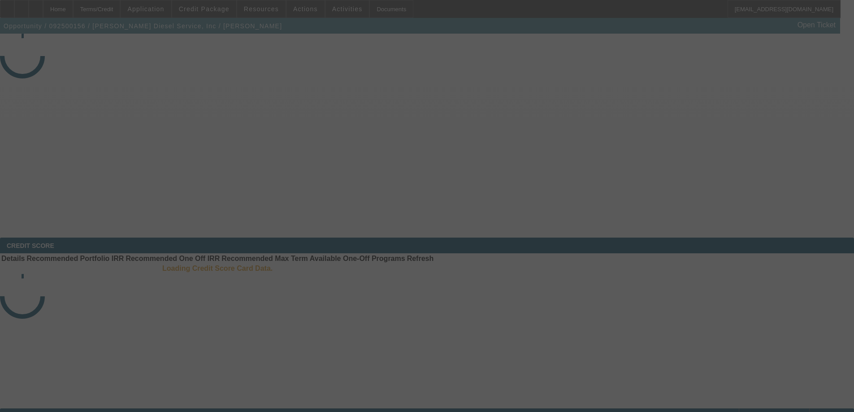
select select "3"
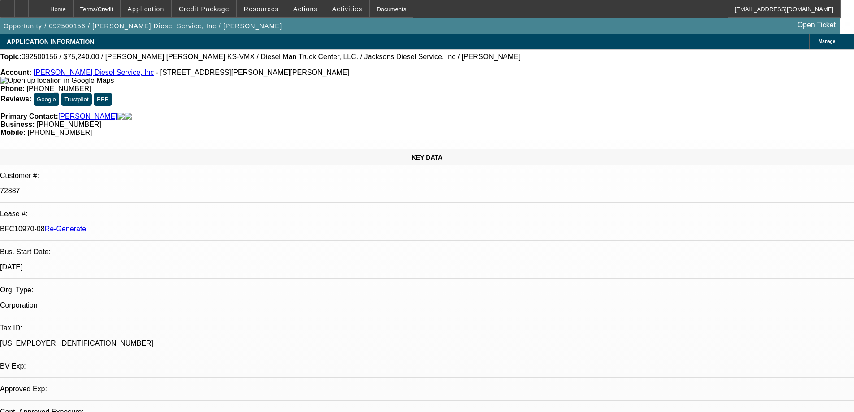
select select "0"
select select "2"
select select "0"
select select "1"
select select "2"
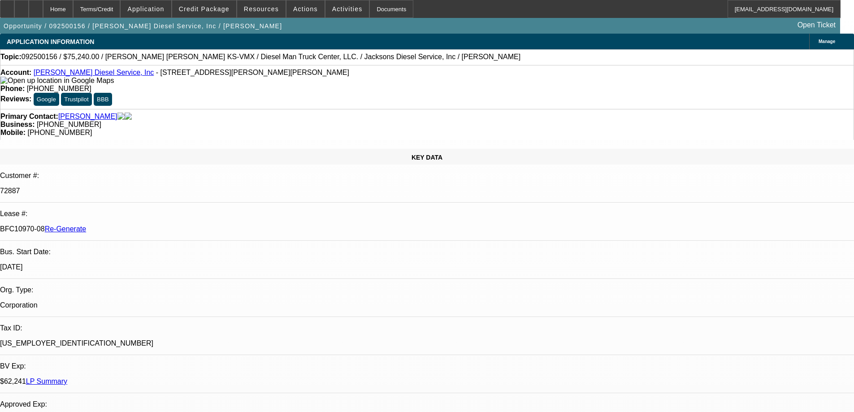
select select "6"
click at [307, 7] on span "Actions" at bounding box center [305, 8] width 25 height 7
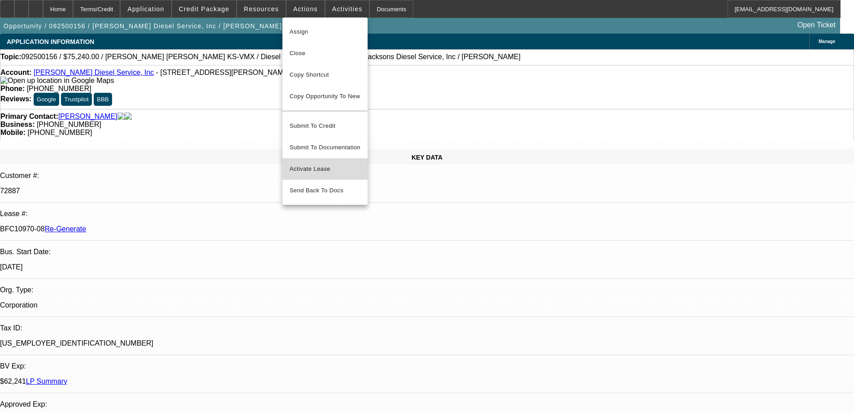
click at [305, 164] on span "Activate Lease" at bounding box center [325, 169] width 71 height 11
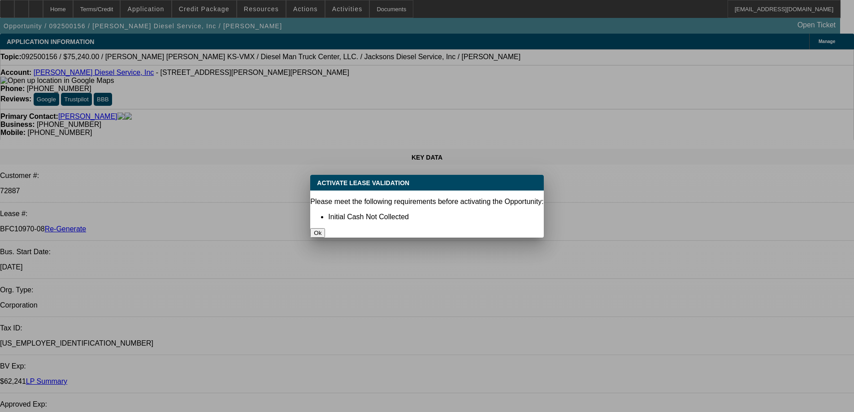
click at [325, 228] on button "Ok" at bounding box center [317, 232] width 15 height 9
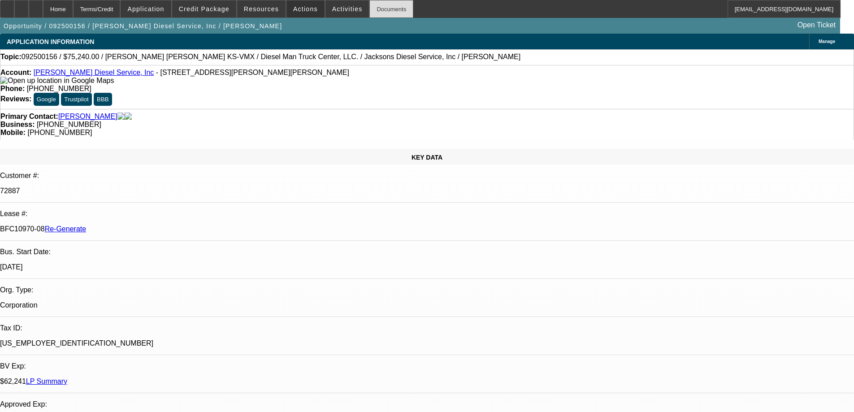
click at [387, 10] on div "Documents" at bounding box center [391, 9] width 44 height 18
click at [294, 8] on span "Actions" at bounding box center [305, 8] width 25 height 7
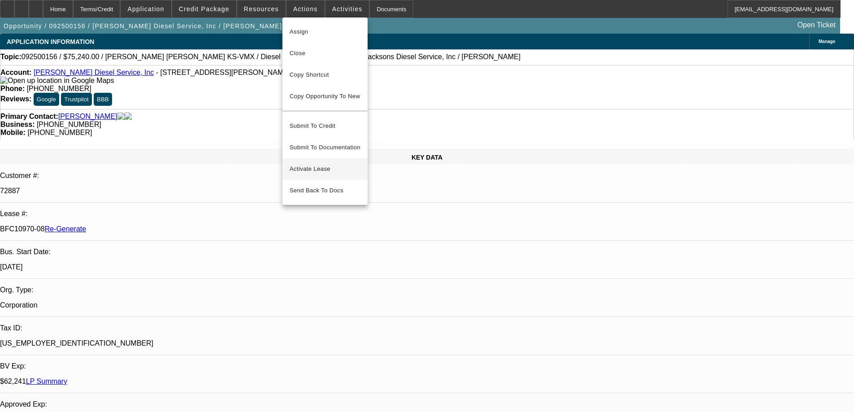
click at [314, 158] on button "Activate Lease" at bounding box center [325, 169] width 85 height 22
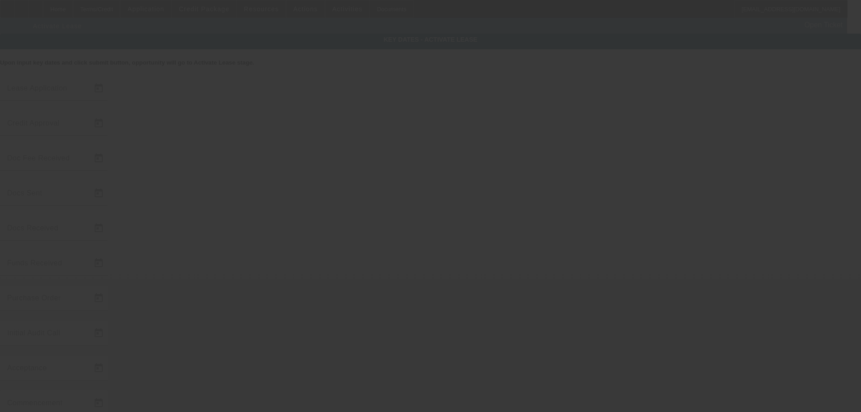
type input "[DATE]"
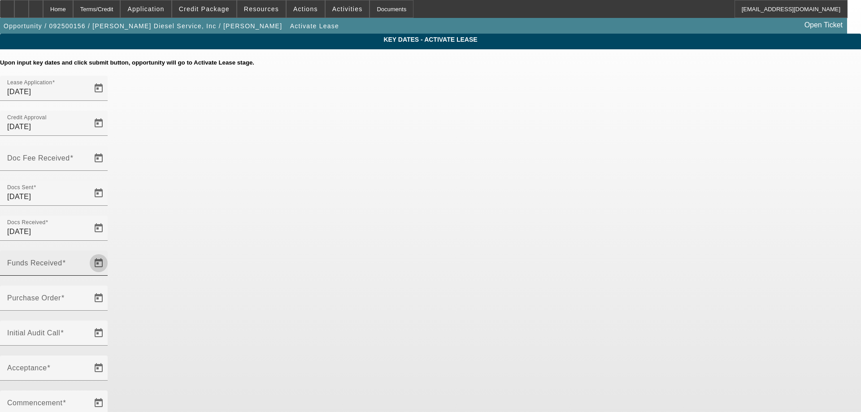
click at [109, 252] on span "Open calendar" at bounding box center [99, 263] width 22 height 22
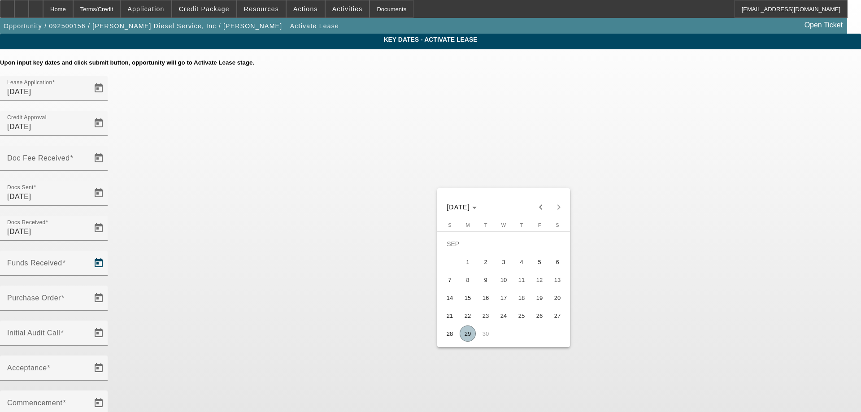
click at [536, 317] on span "26" at bounding box center [539, 316] width 16 height 16
type input "[DATE]"
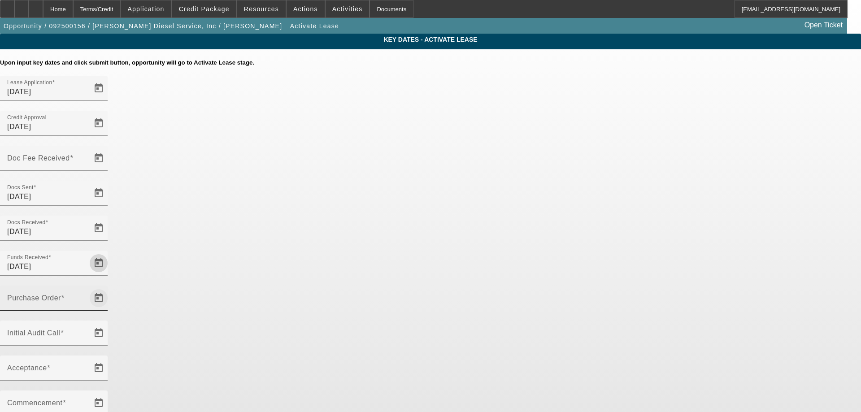
click at [109, 287] on span "Open calendar" at bounding box center [99, 298] width 22 height 22
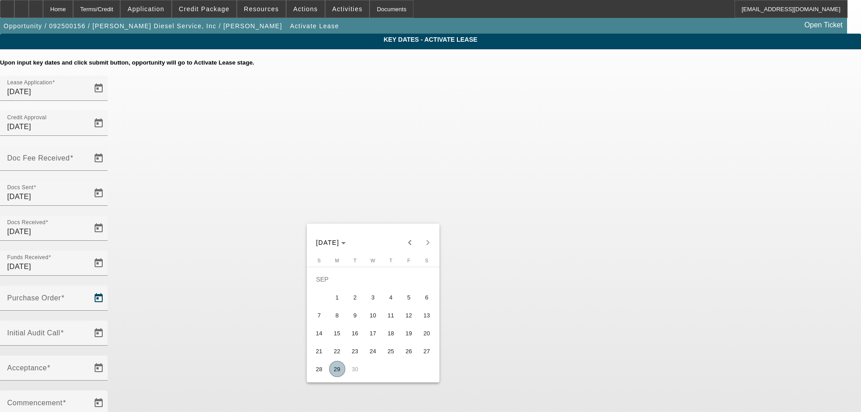
click at [334, 366] on span "29" at bounding box center [337, 369] width 16 height 16
type input "[DATE]"
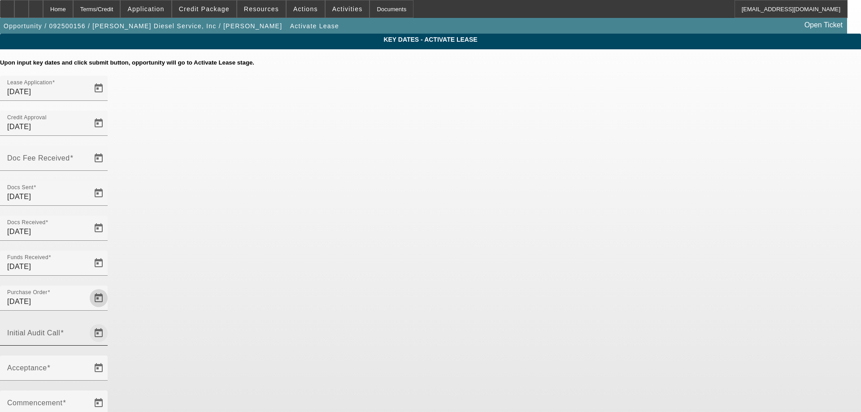
click at [109, 322] on span "Open calendar" at bounding box center [99, 333] width 22 height 22
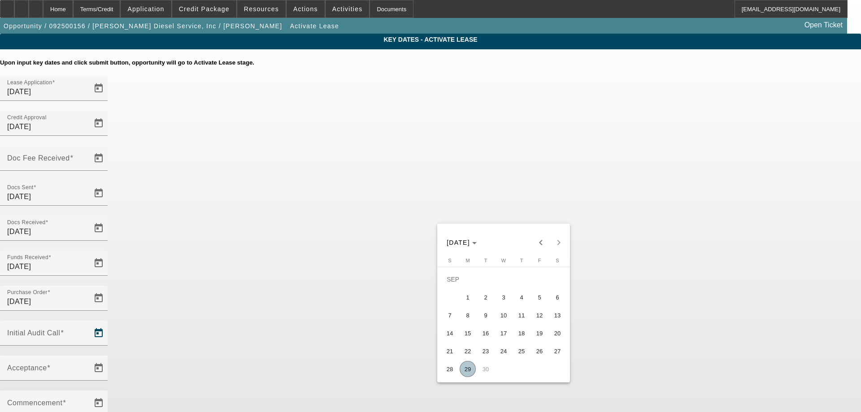
click at [462, 372] on span "29" at bounding box center [468, 369] width 16 height 16
type input "[DATE]"
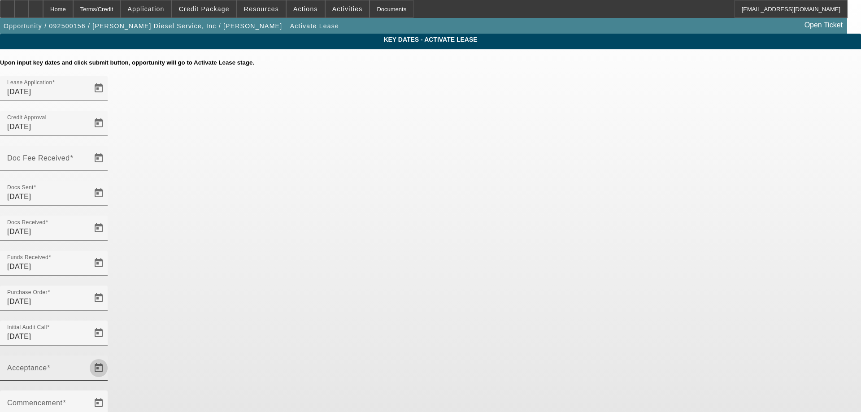
click at [109, 357] on span "Open calendar" at bounding box center [99, 368] width 22 height 22
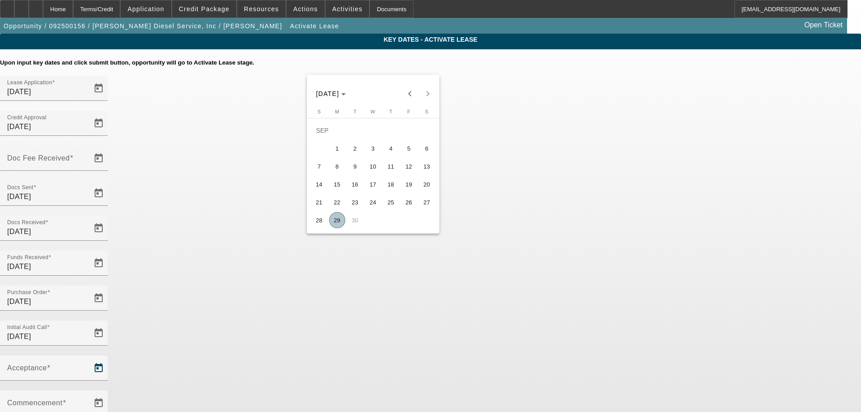
click at [343, 227] on span "29" at bounding box center [337, 220] width 16 height 16
type input "[DATE]"
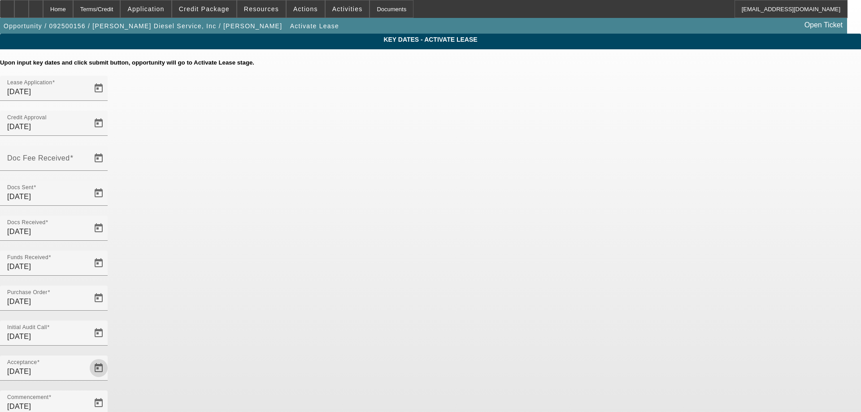
click at [109, 148] on span "Open calendar" at bounding box center [99, 159] width 22 height 22
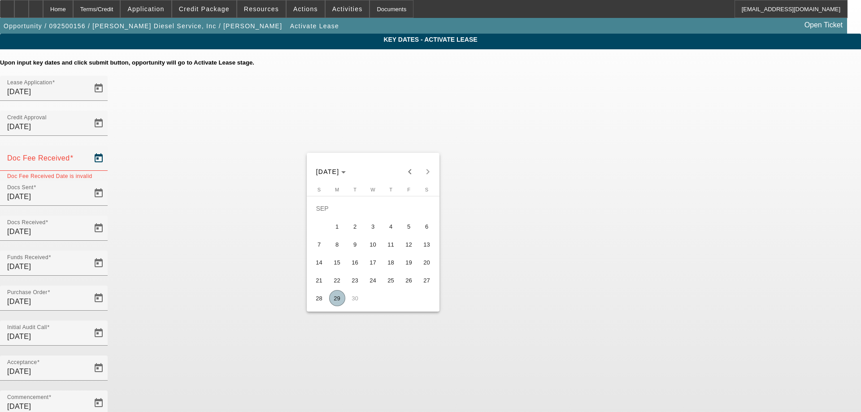
click at [402, 282] on span "26" at bounding box center [409, 280] width 16 height 16
type input "[DATE]"
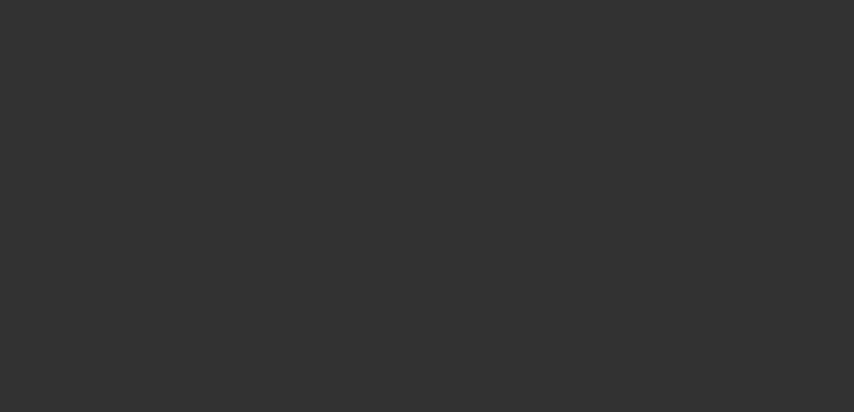
select select "4"
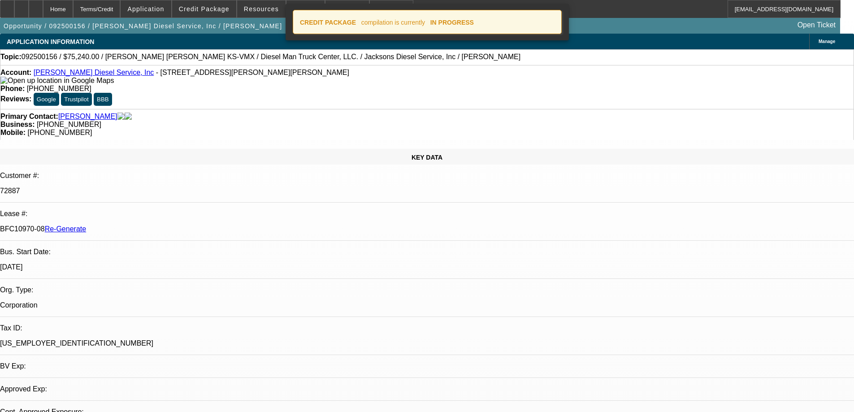
select select "0"
select select "2"
select select "0"
select select "6"
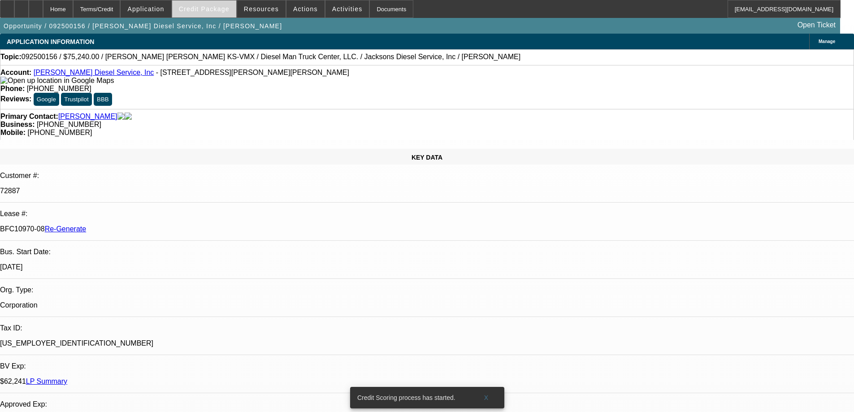
click at [210, 7] on span "Credit Package" at bounding box center [204, 8] width 51 height 7
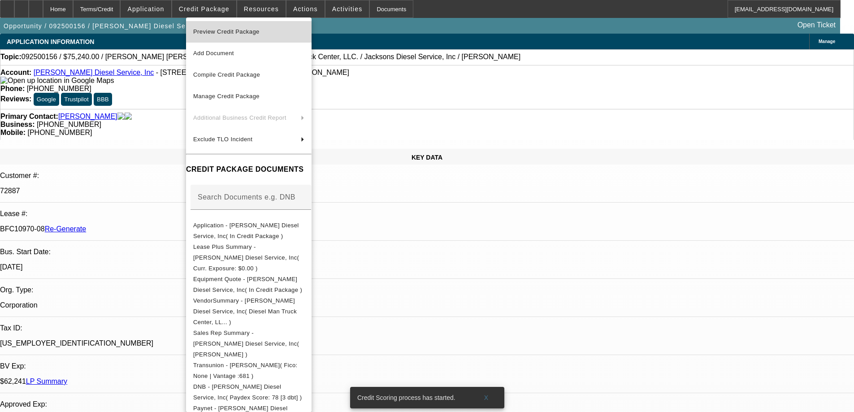
click at [223, 31] on span "Preview Credit Package" at bounding box center [226, 31] width 66 height 7
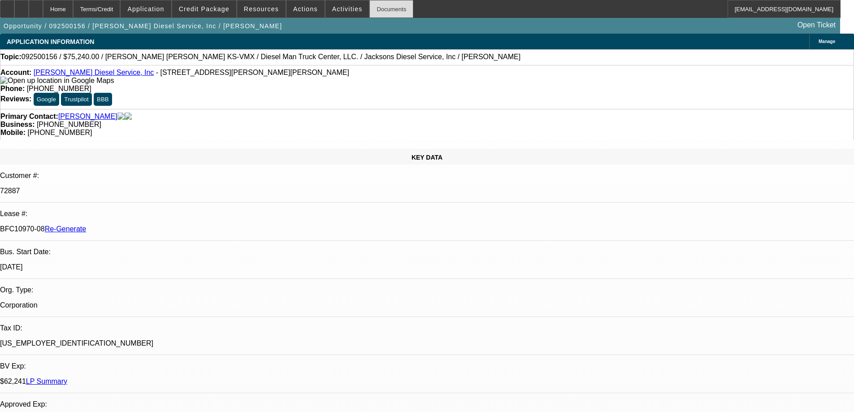
click at [374, 12] on div "Documents" at bounding box center [391, 9] width 44 height 18
click at [332, 12] on span "Activities" at bounding box center [347, 8] width 30 height 7
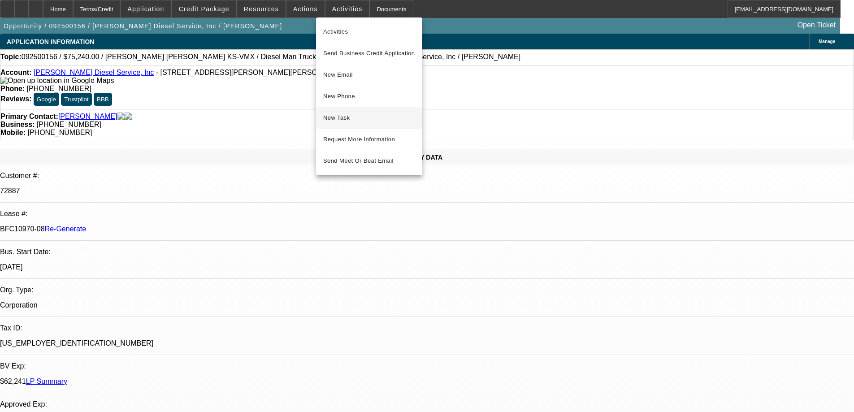
click at [333, 115] on span "New Task" at bounding box center [369, 118] width 92 height 11
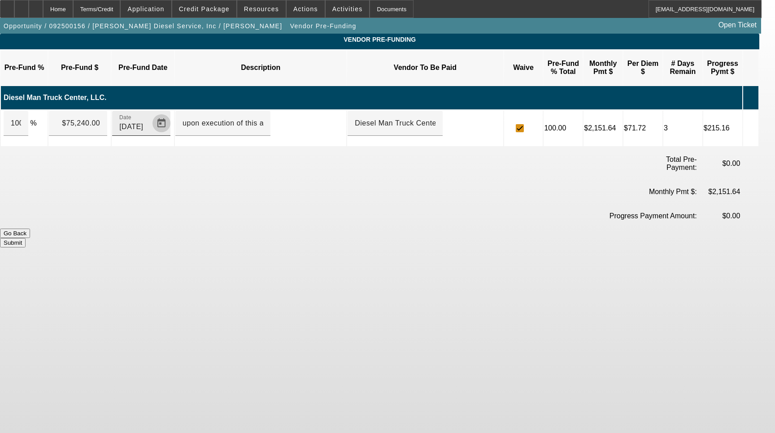
click at [171, 113] on span "Open calendar" at bounding box center [162, 124] width 22 height 22
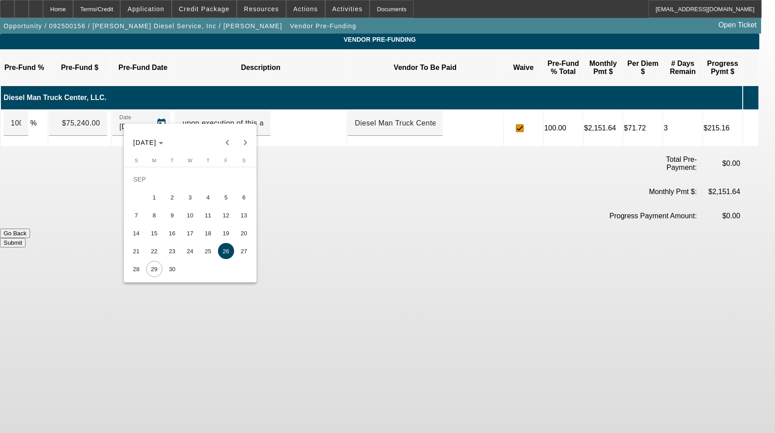
click at [153, 267] on span "29" at bounding box center [154, 269] width 16 height 16
type input "[DATE]"
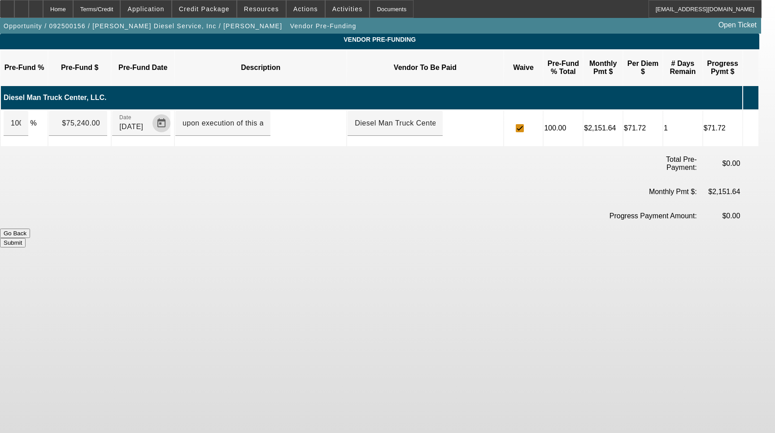
click at [641, 204] on td "Progress Payment Amount:" at bounding box center [633, 215] width 130 height 23
click at [26, 238] on button "Submit" at bounding box center [13, 242] width 26 height 9
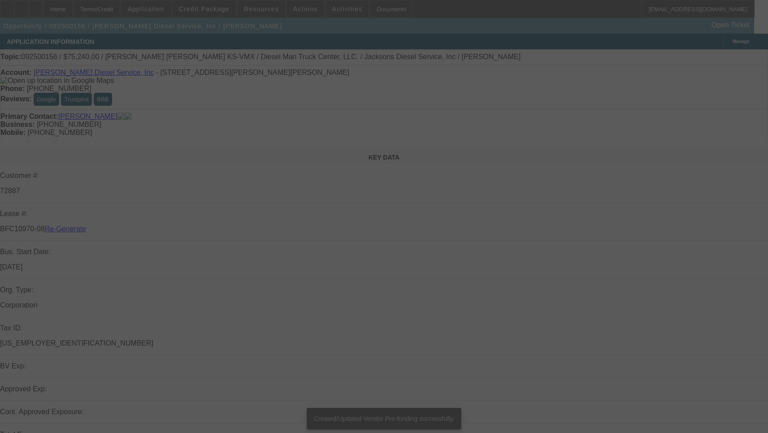
select select "4"
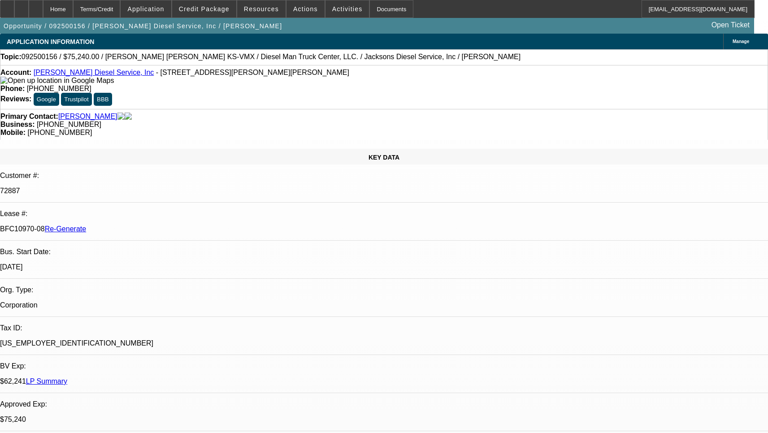
select select "0"
select select "2"
select select "0"
select select "6"
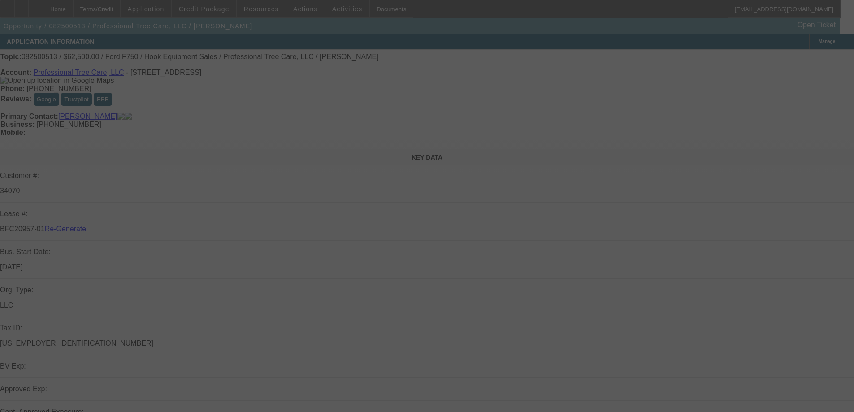
select select "3"
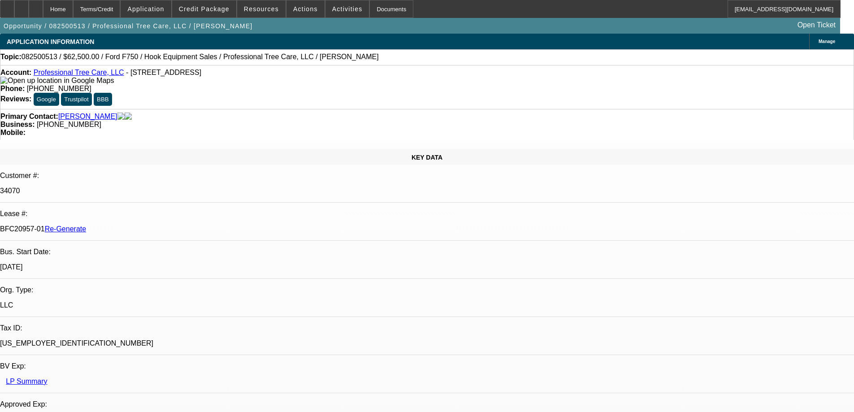
select select "0"
select select "1"
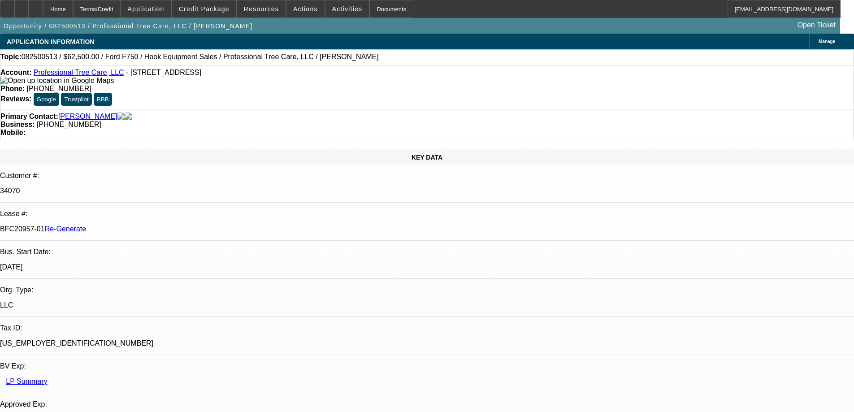
select select "6"
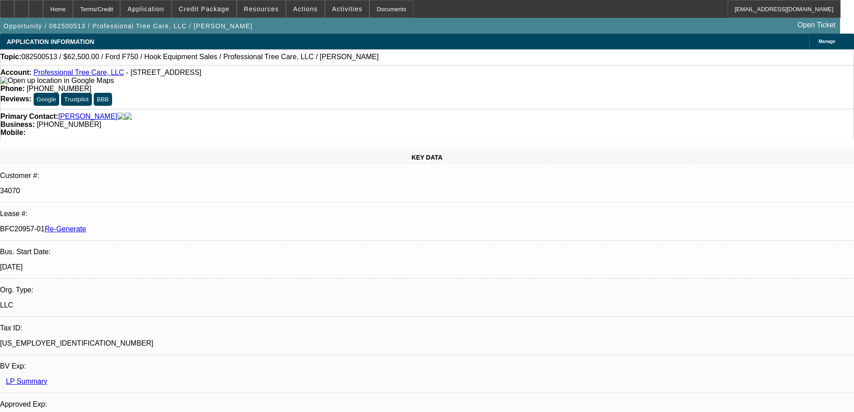
click at [370, 11] on div "Documents" at bounding box center [391, 9] width 44 height 18
click at [7, 6] on icon at bounding box center [7, 6] width 0 height 0
